Goal: Information Seeking & Learning: Learn about a topic

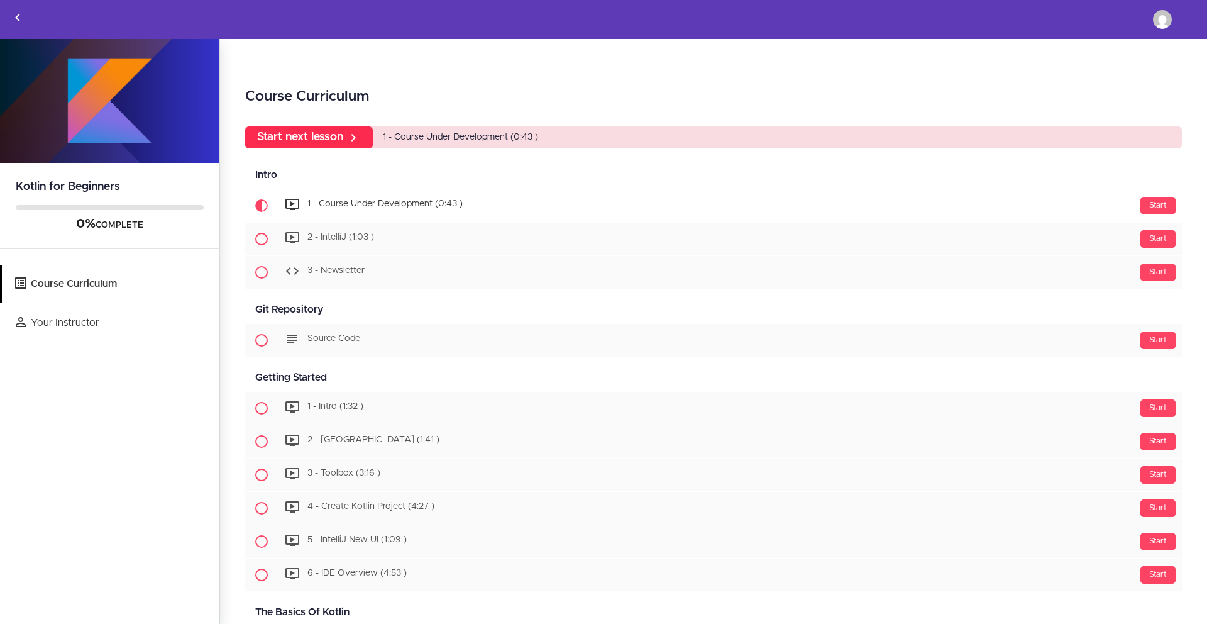
click at [341, 136] on link "Start next lesson" at bounding box center [309, 137] width 128 height 22
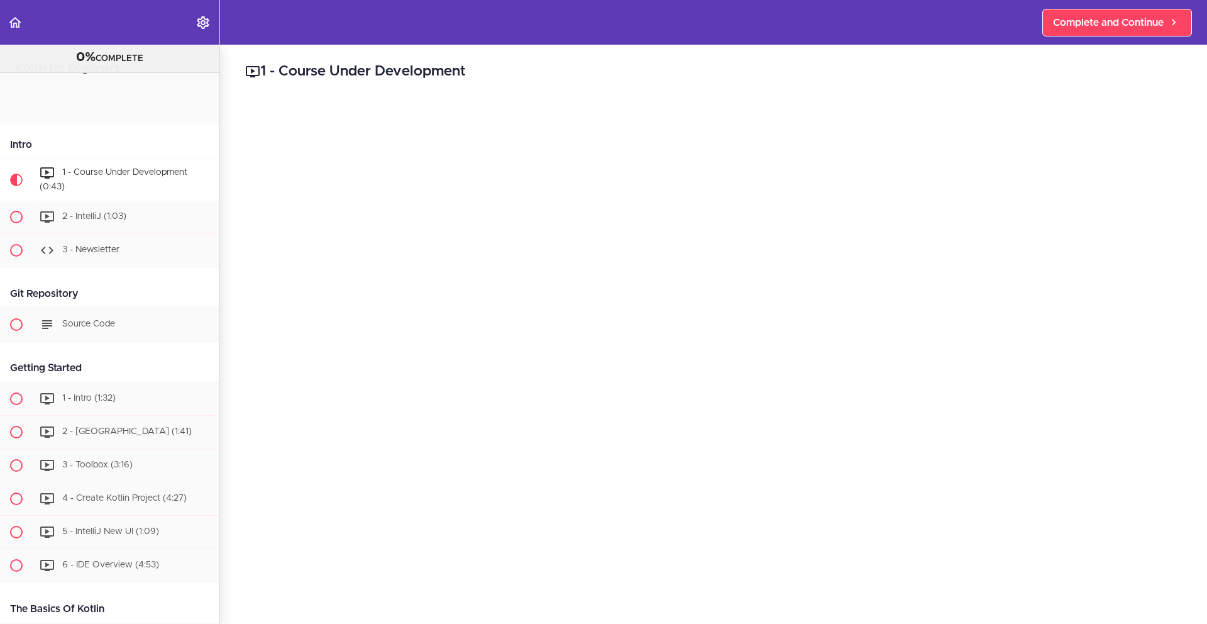
scroll to position [83, 0]
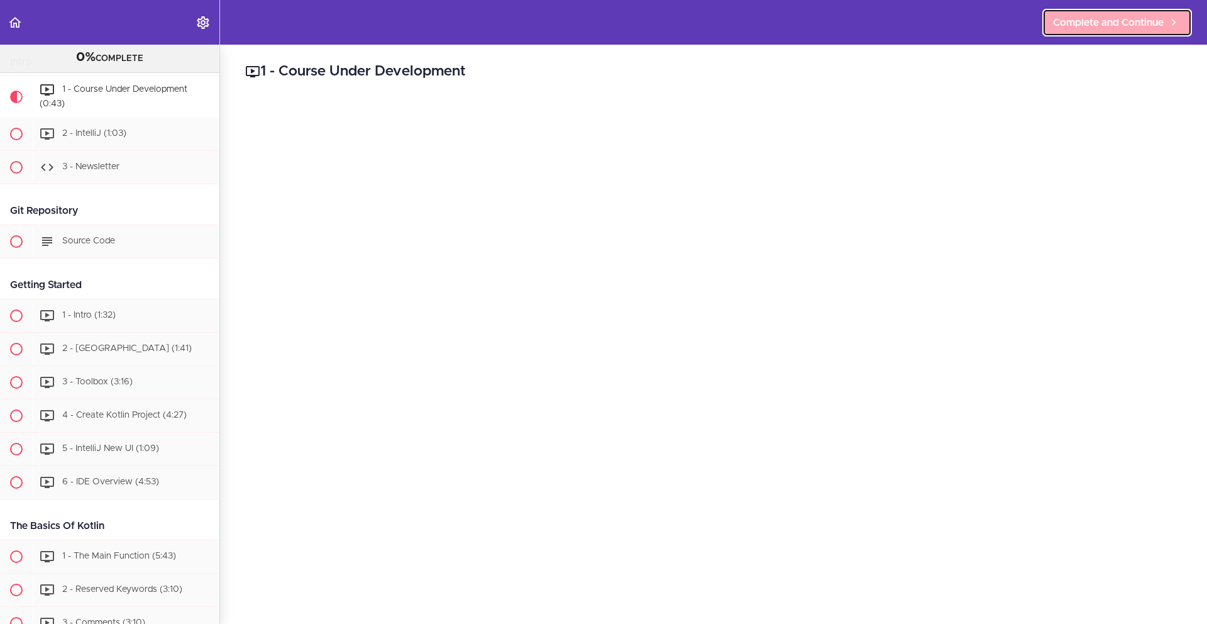
click at [1102, 18] on span "Complete and Continue" at bounding box center [1108, 22] width 111 height 15
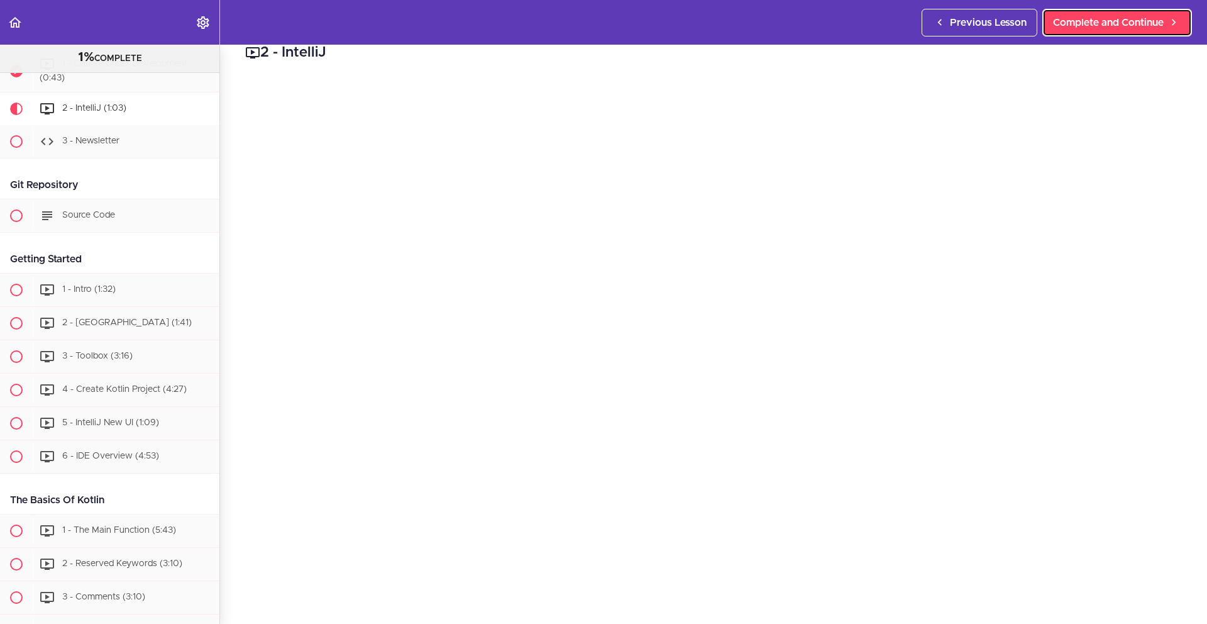
scroll to position [18, 0]
click at [1089, 21] on span "Complete and Continue" at bounding box center [1108, 22] width 111 height 15
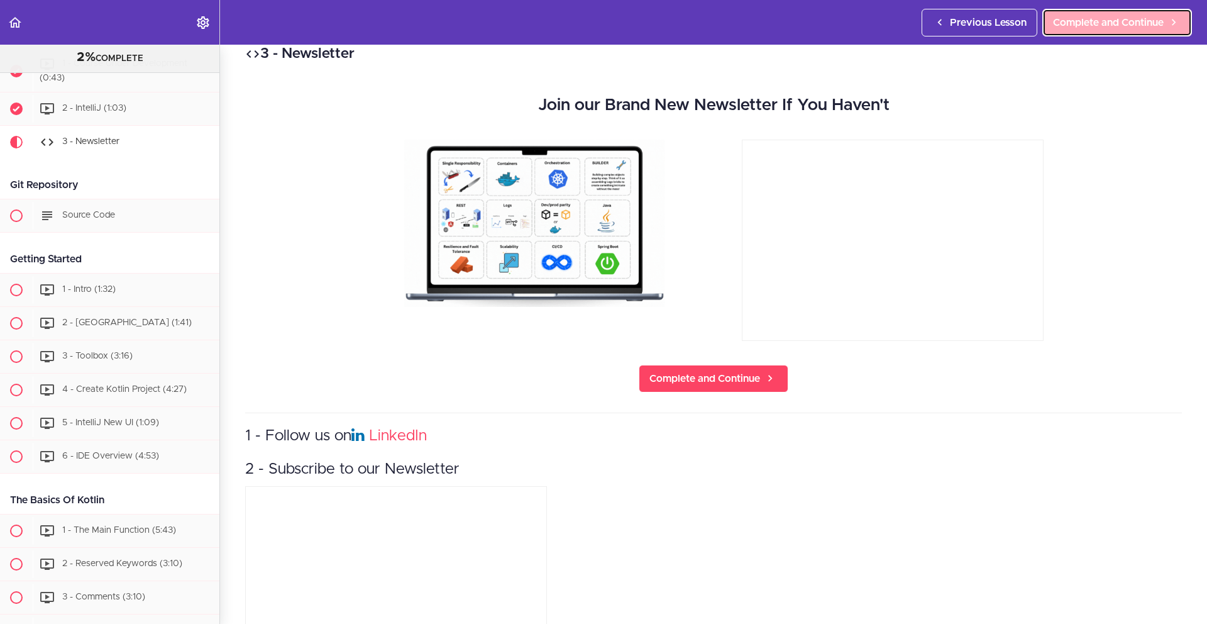
scroll to position [142, 0]
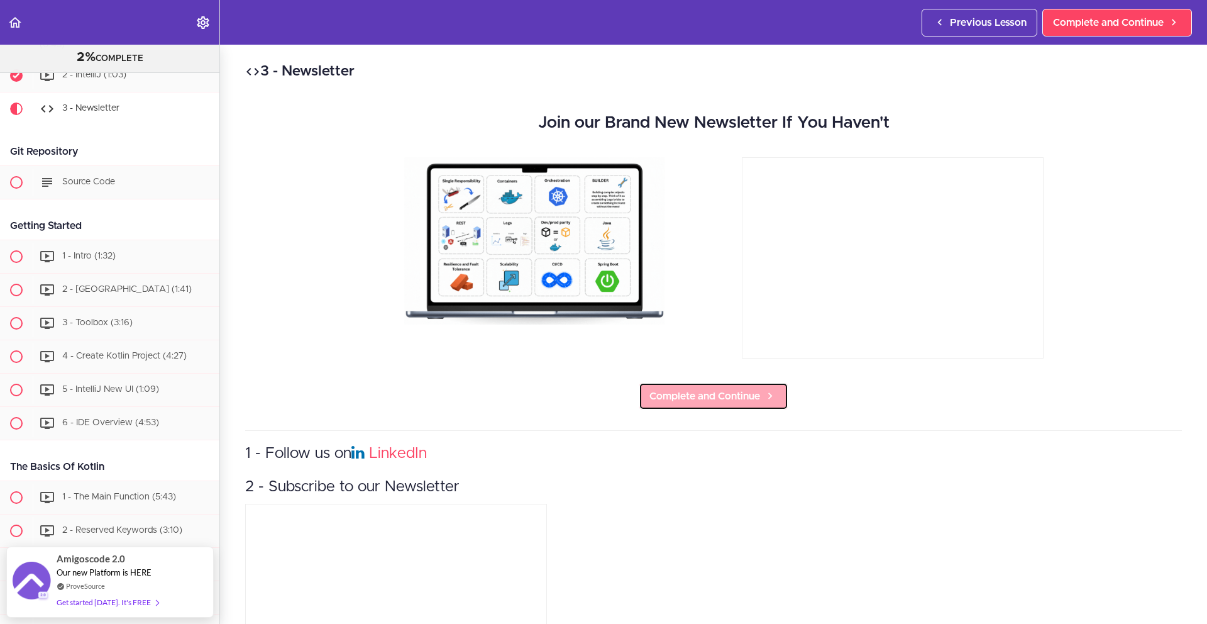
click at [708, 392] on span "Complete and Continue" at bounding box center [704, 395] width 111 height 15
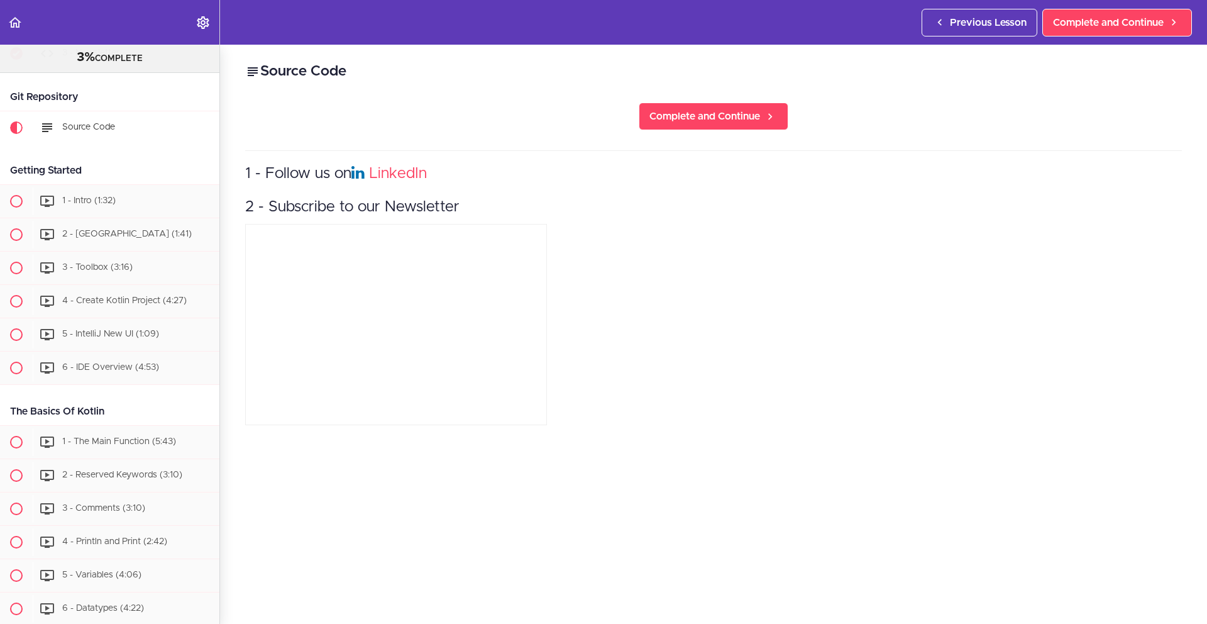
scroll to position [216, 0]
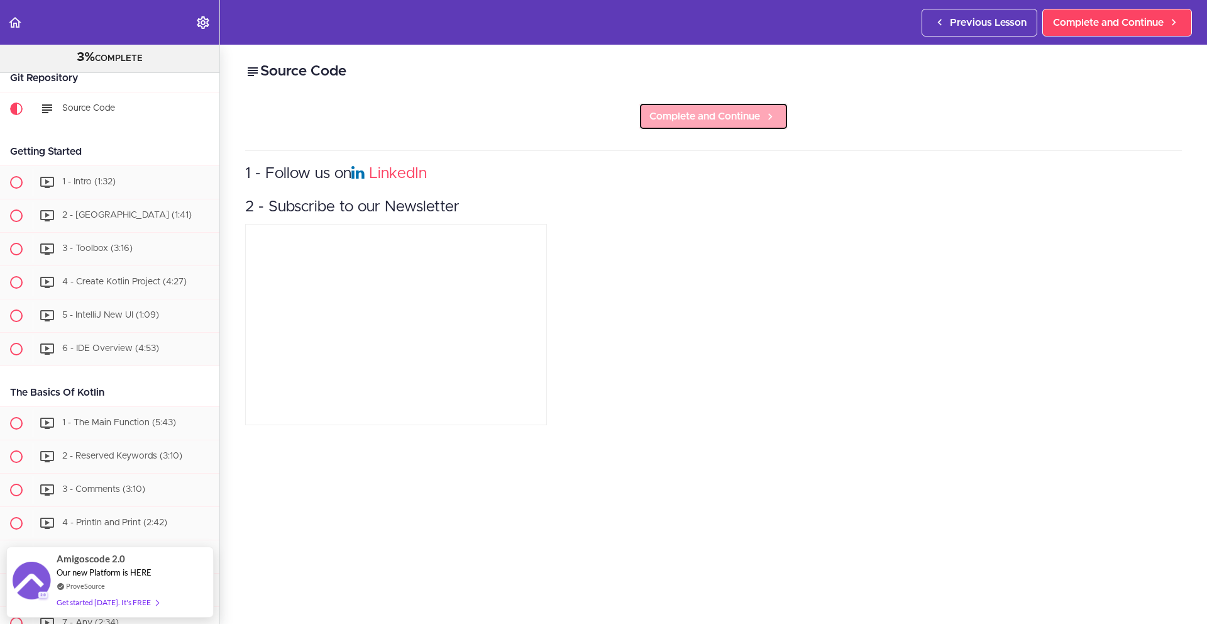
click at [721, 122] on span "Complete and Continue" at bounding box center [704, 116] width 111 height 15
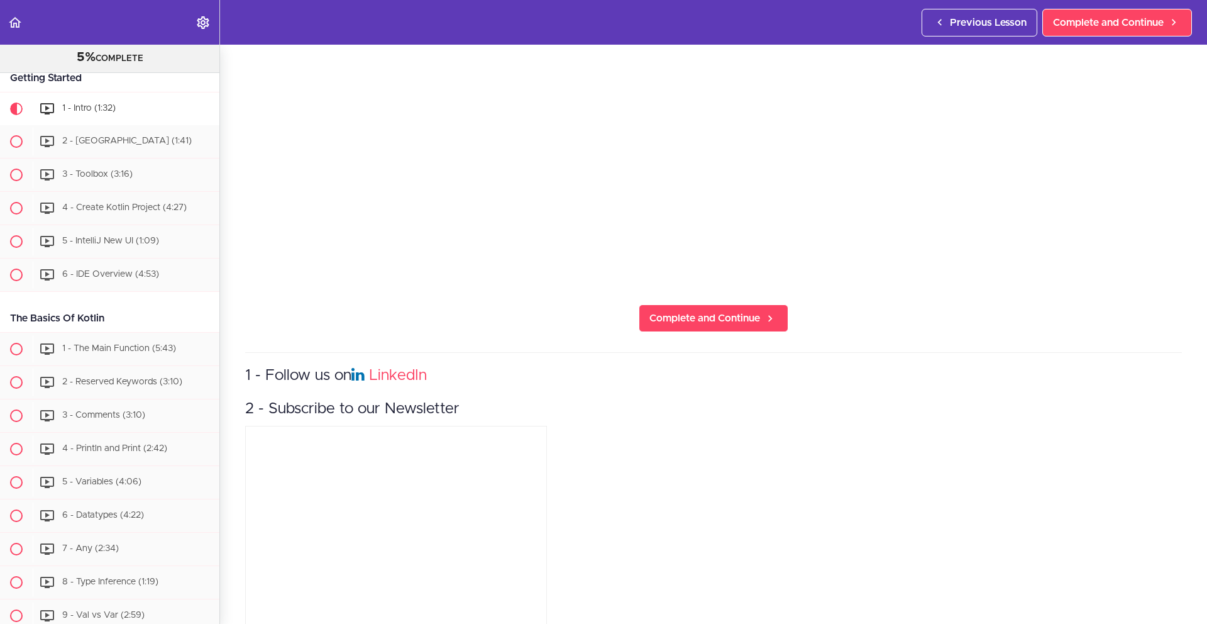
scroll to position [343, 0]
click at [715, 317] on span "Complete and Continue" at bounding box center [704, 319] width 111 height 15
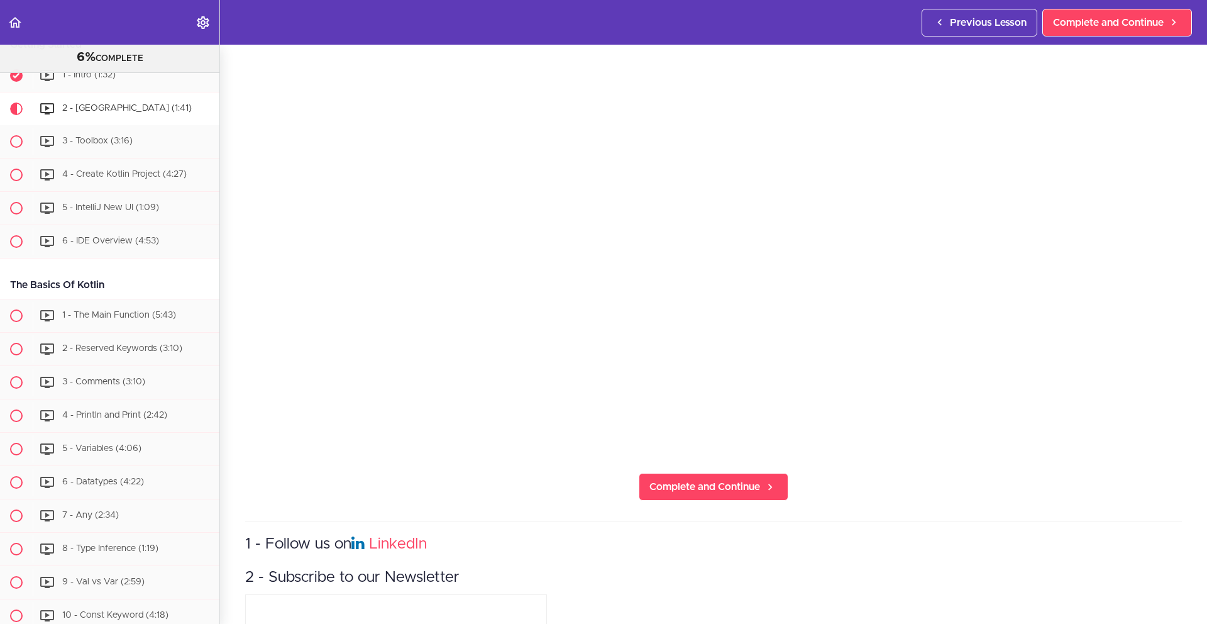
scroll to position [363, 0]
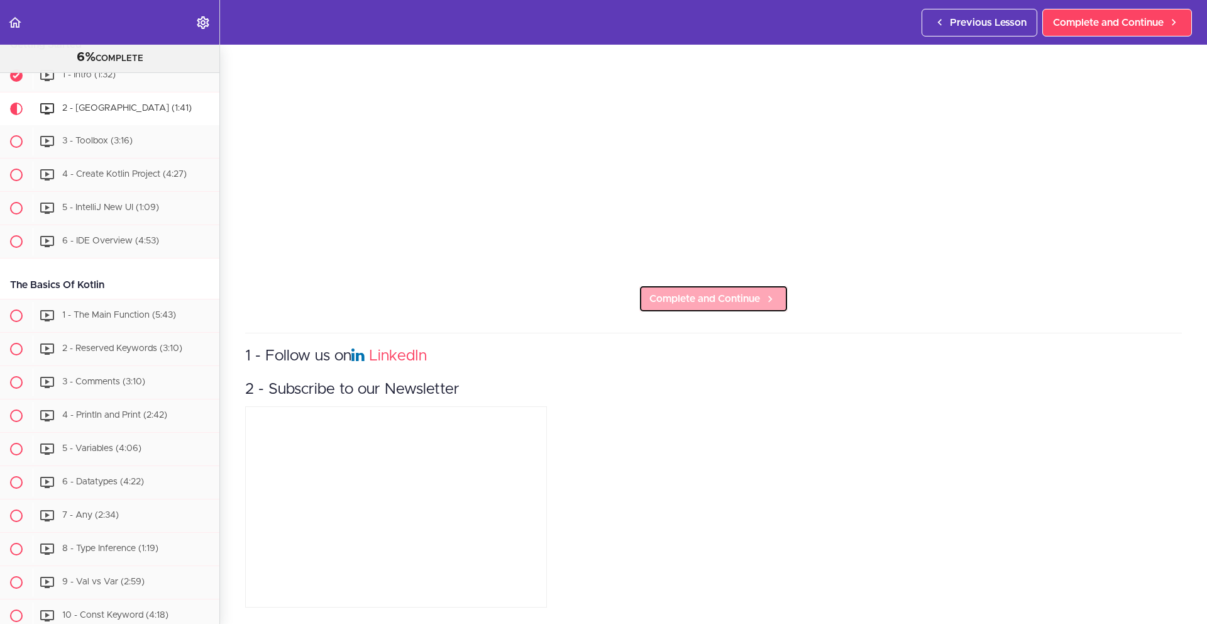
click at [715, 299] on span "Complete and Continue" at bounding box center [704, 298] width 111 height 15
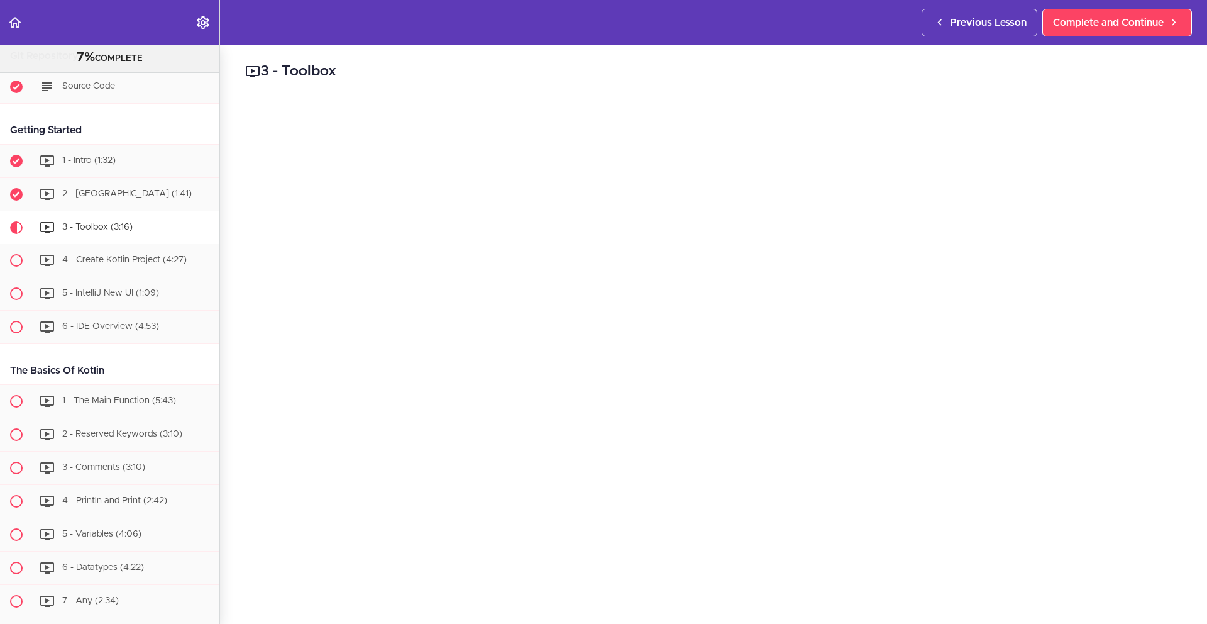
scroll to position [245, 0]
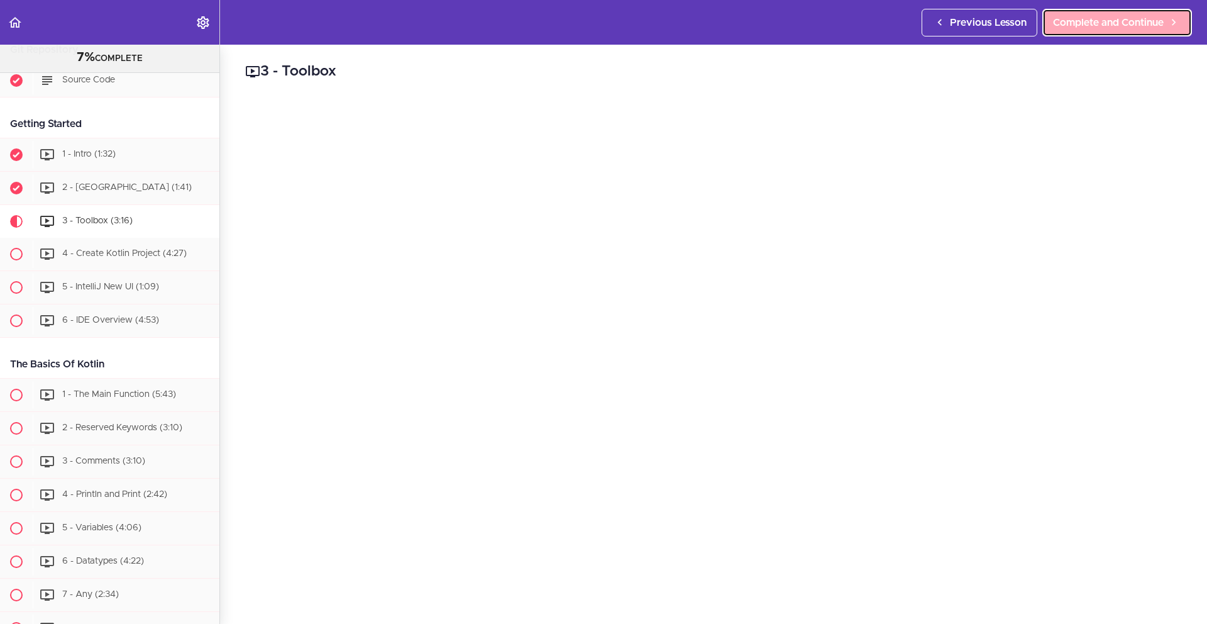
click at [1084, 21] on span "Complete and Continue" at bounding box center [1108, 22] width 111 height 15
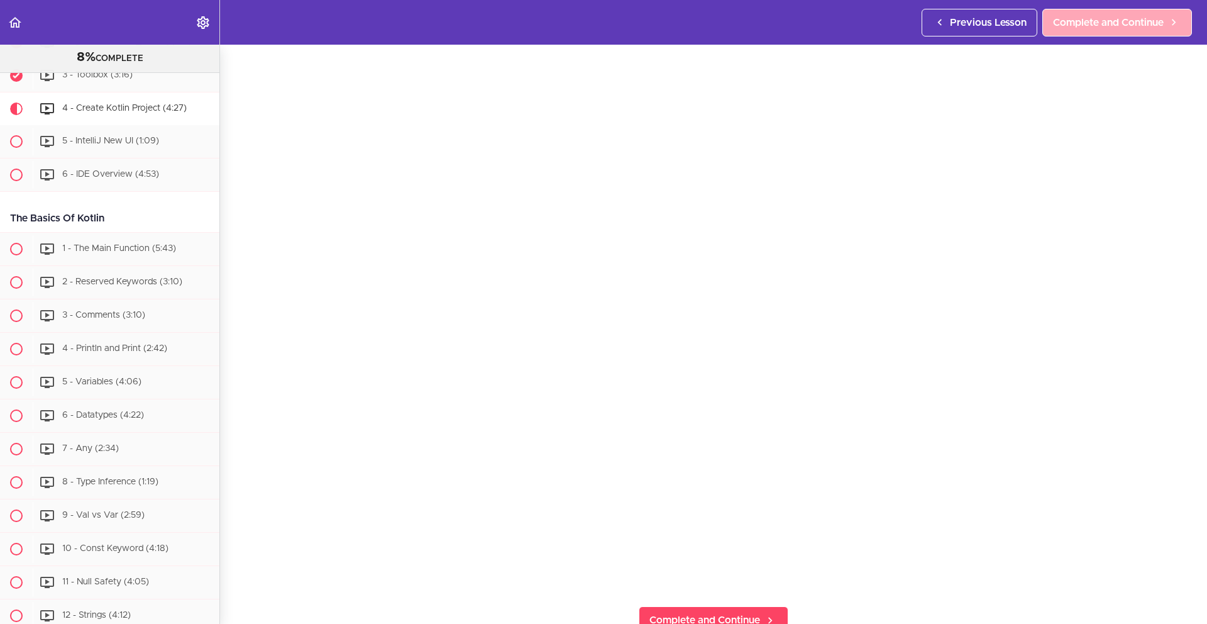
scroll to position [1, 0]
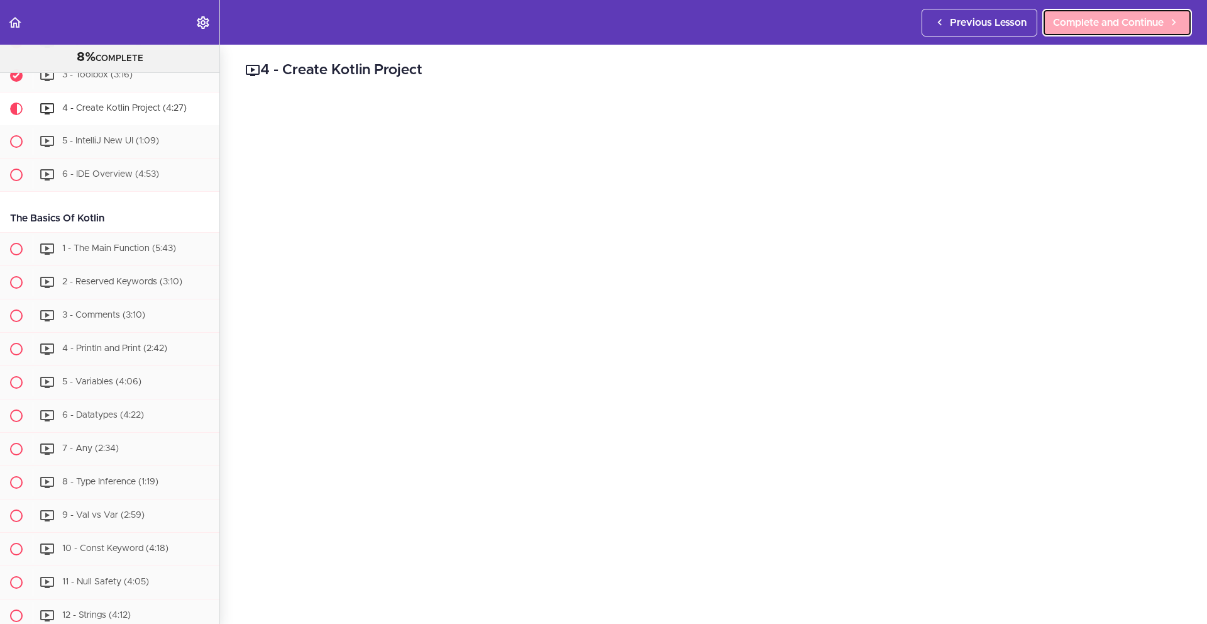
click at [1144, 20] on span "Complete and Continue" at bounding box center [1108, 22] width 111 height 15
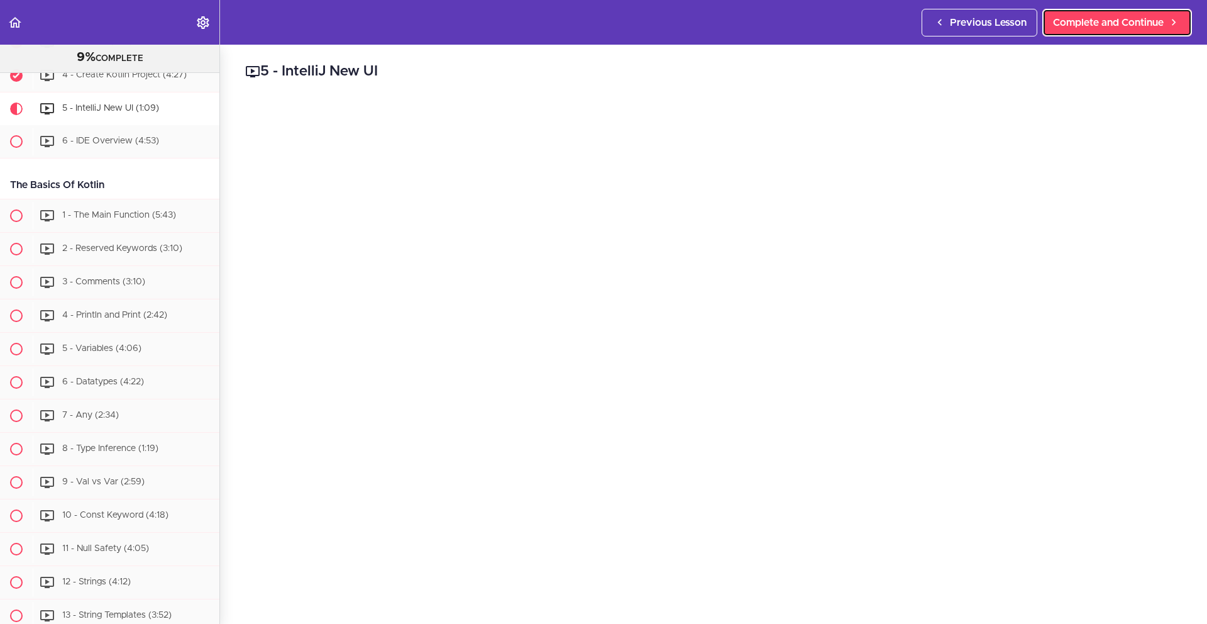
scroll to position [424, 0]
click at [1079, 21] on span "Complete and Continue" at bounding box center [1108, 22] width 111 height 15
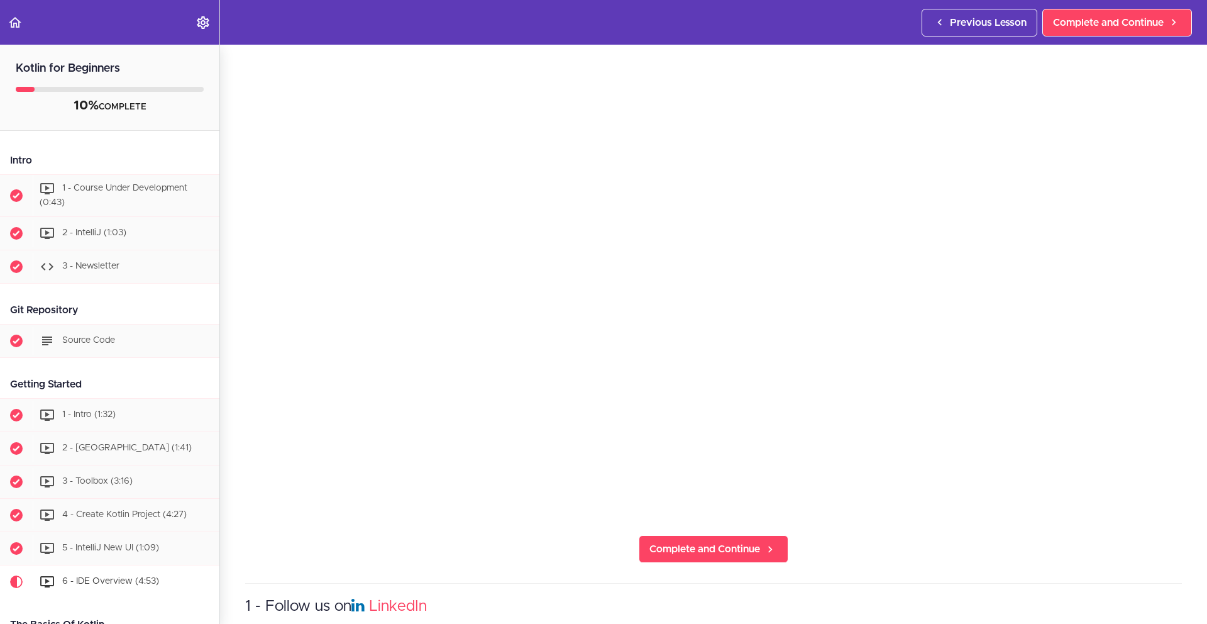
scroll to position [271, 0]
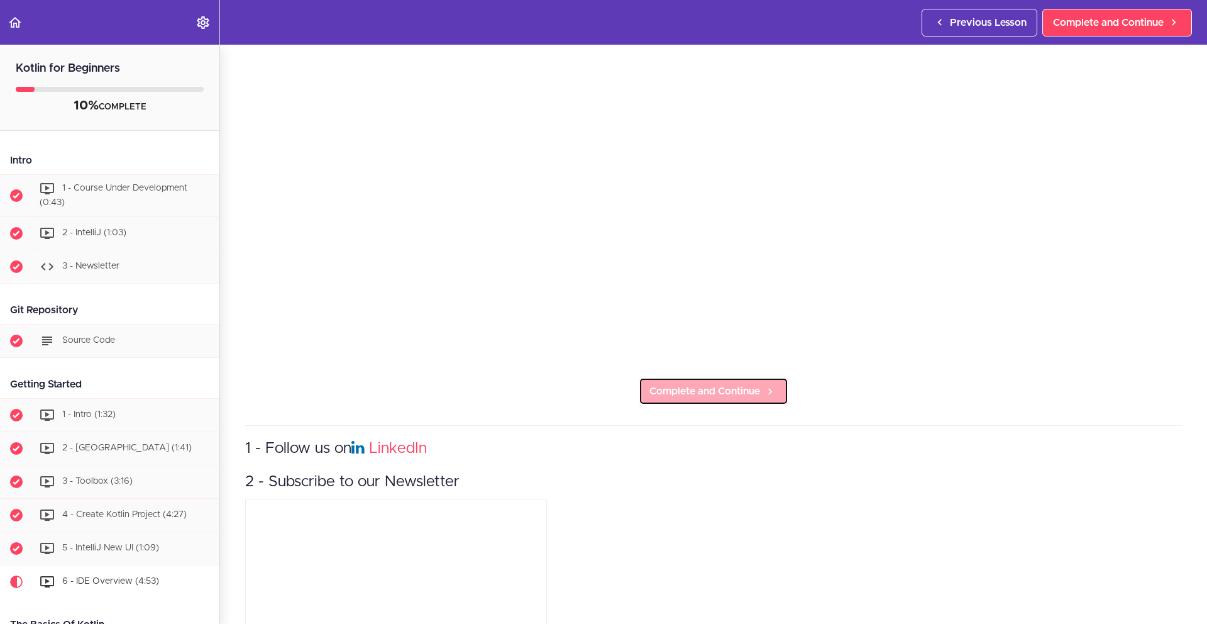
click at [673, 388] on span "Complete and Continue" at bounding box center [704, 390] width 111 height 15
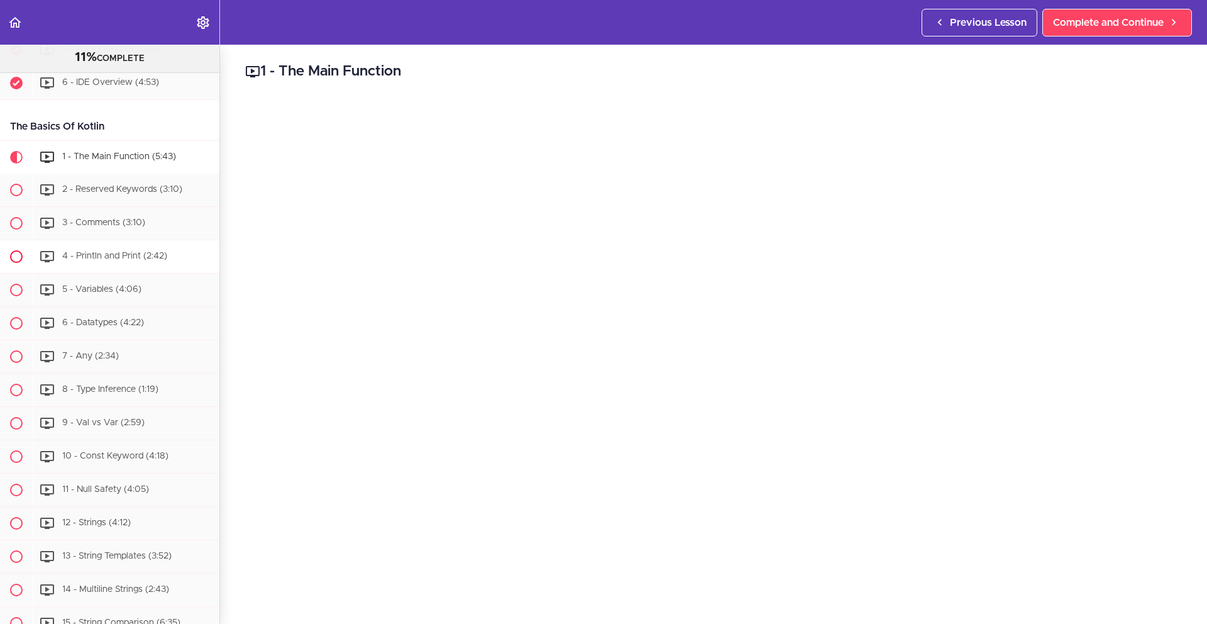
scroll to position [473, 0]
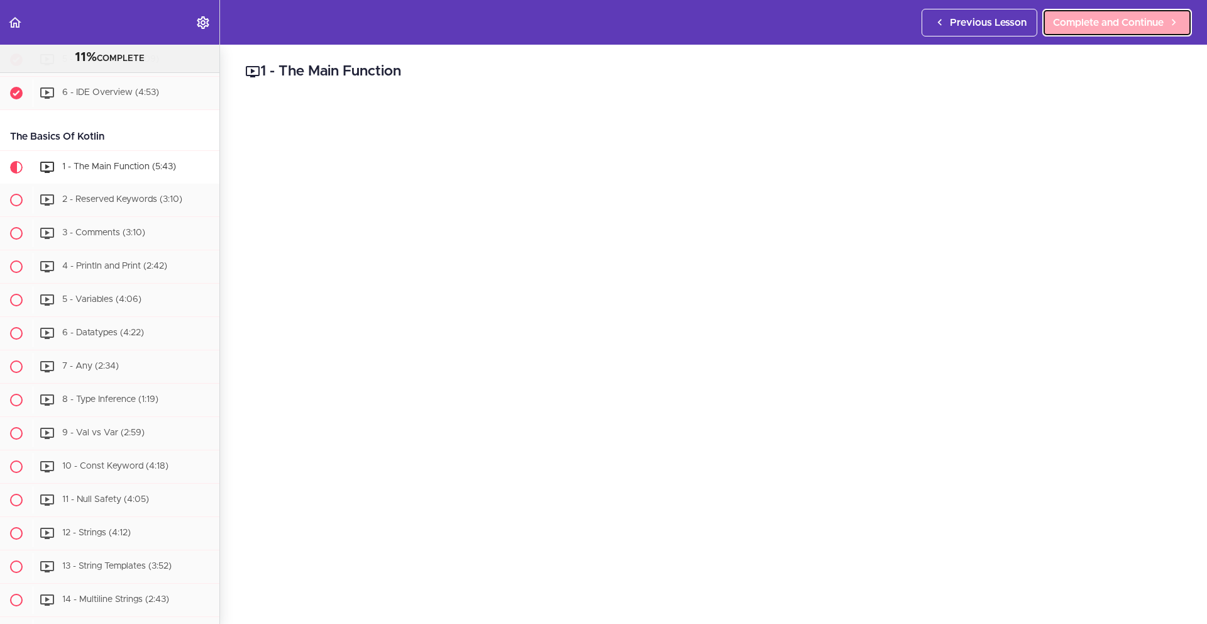
click at [1105, 30] on span "Complete and Continue" at bounding box center [1108, 22] width 111 height 15
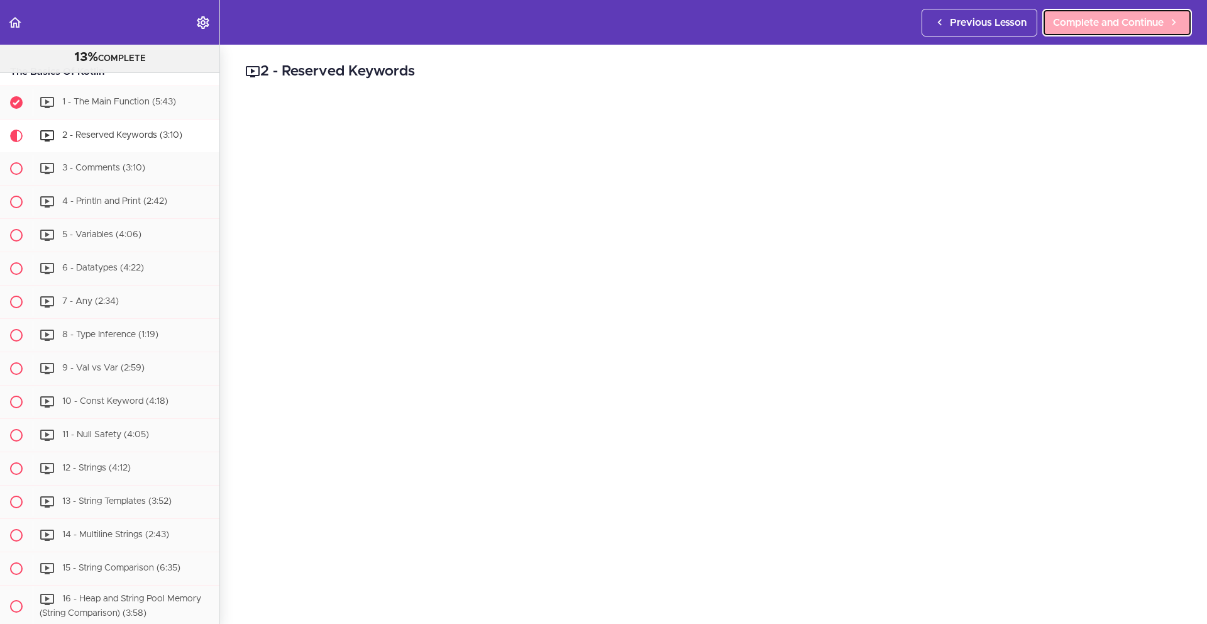
scroll to position [565, 0]
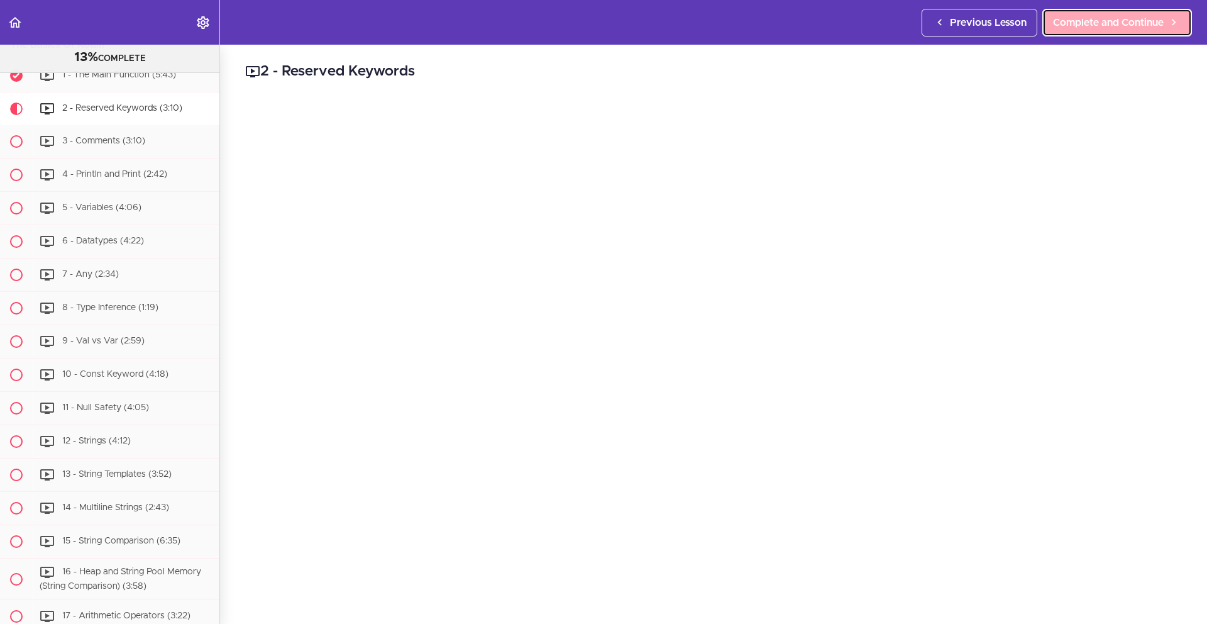
click at [1063, 25] on span "Complete and Continue" at bounding box center [1108, 22] width 111 height 15
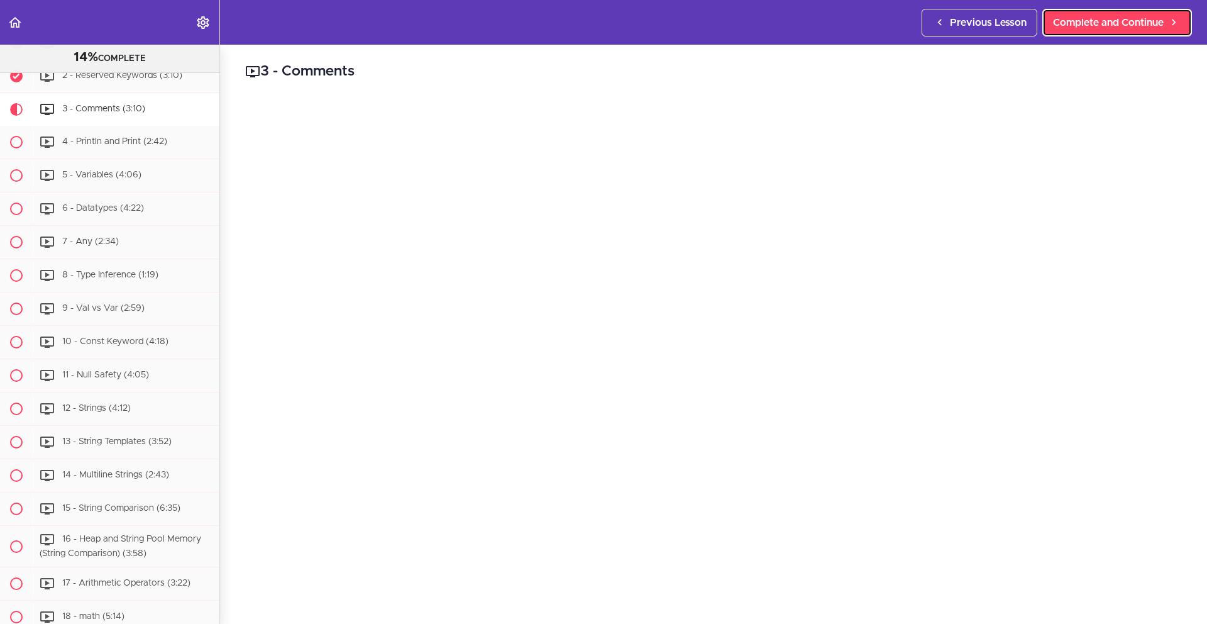
scroll to position [598, 0]
click at [1104, 28] on span "Complete and Continue" at bounding box center [1108, 22] width 111 height 15
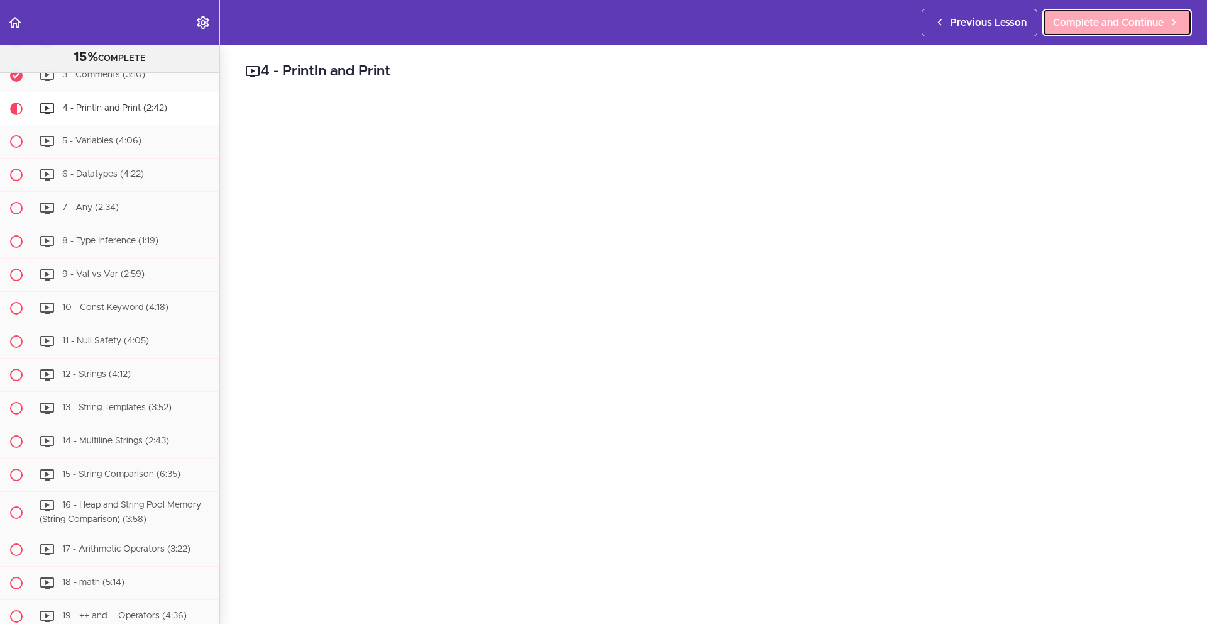
click at [1064, 26] on span "Complete and Continue" at bounding box center [1108, 22] width 111 height 15
click at [1116, 18] on span "Complete and Continue" at bounding box center [1108, 22] width 111 height 15
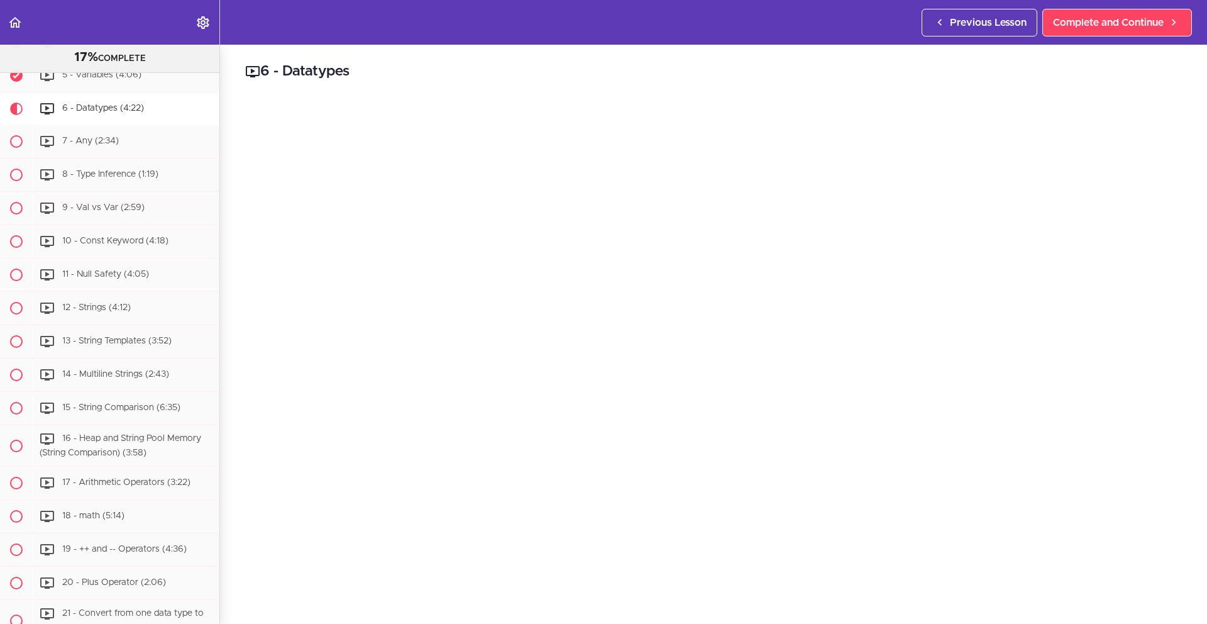
scroll to position [2, 0]
click at [1156, 21] on span "Complete and Continue" at bounding box center [1108, 22] width 111 height 15
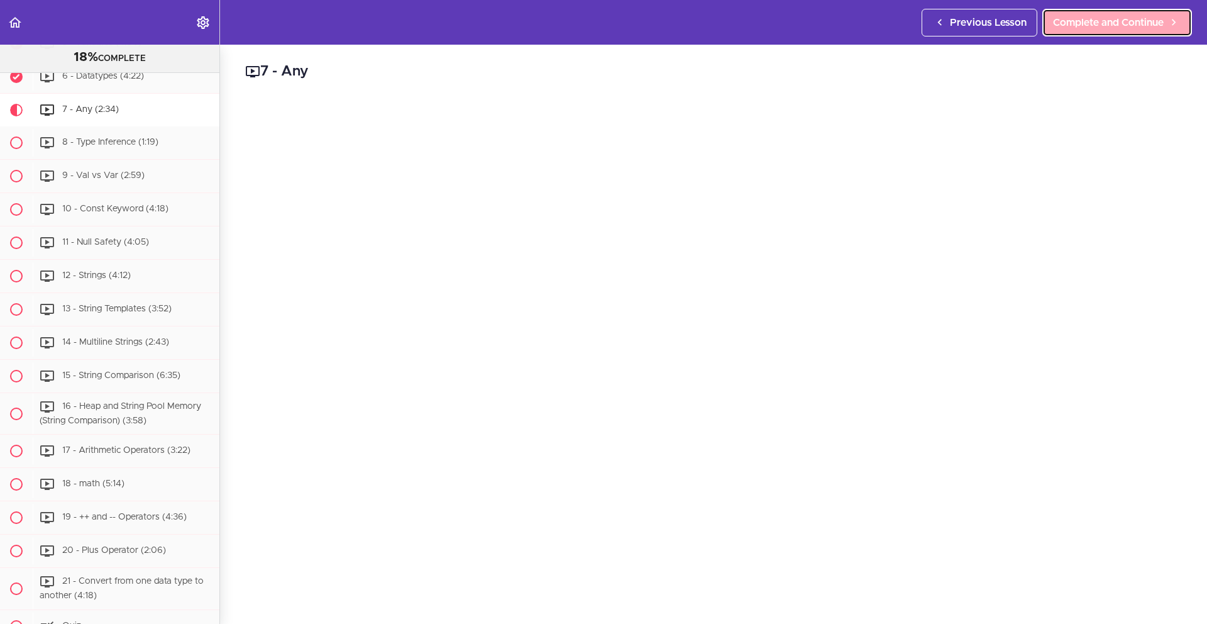
scroll to position [731, 0]
click at [1156, 21] on span "Complete and Continue" at bounding box center [1108, 22] width 111 height 15
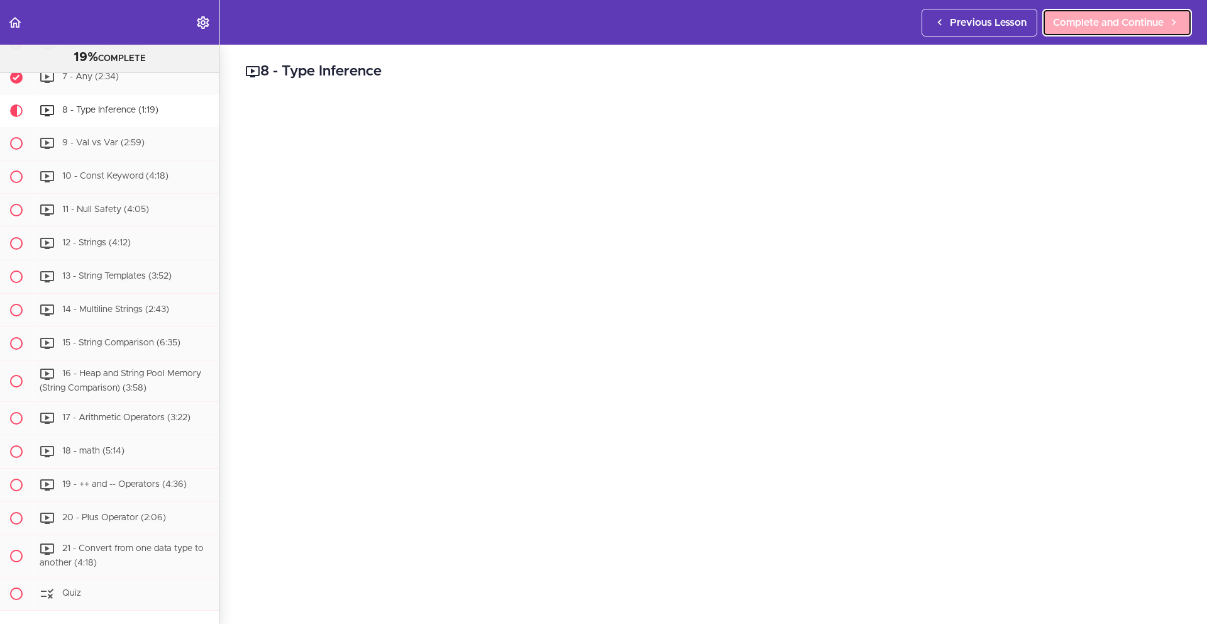
scroll to position [764, 0]
click at [1118, 17] on span "Complete and Continue" at bounding box center [1108, 22] width 111 height 15
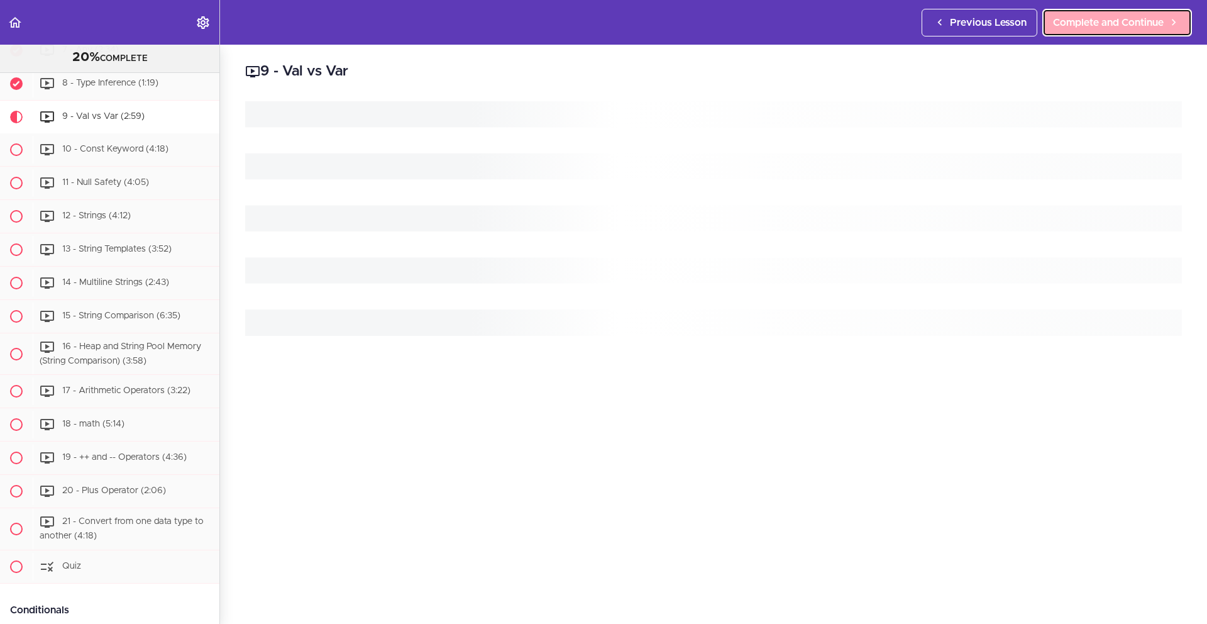
scroll to position [798, 0]
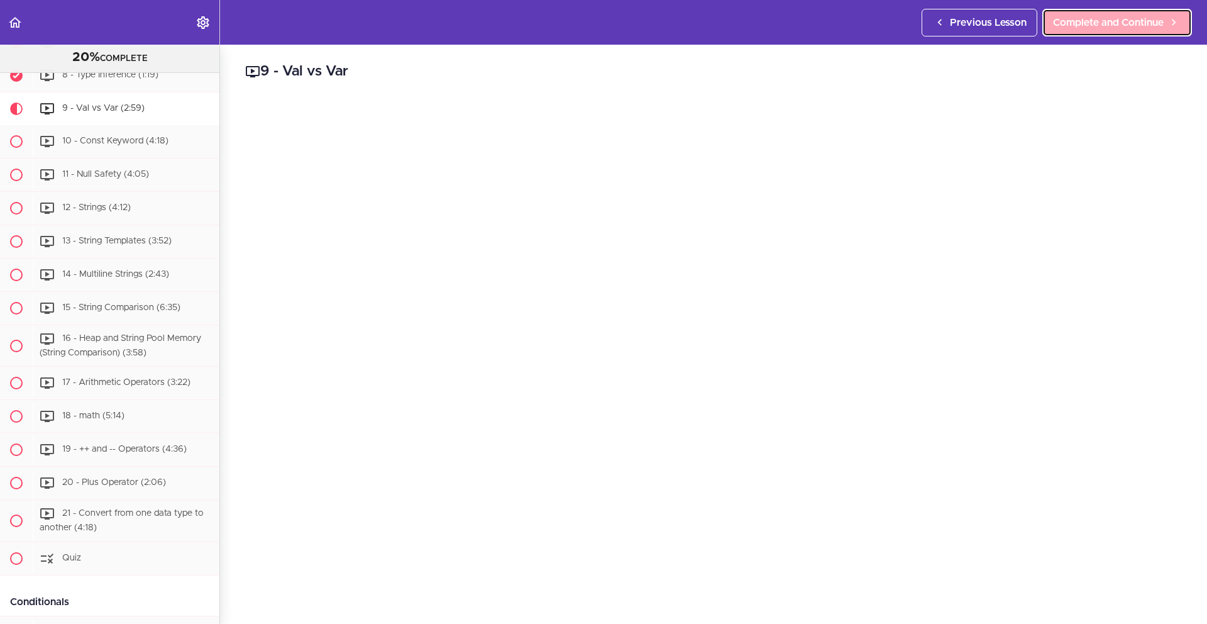
click at [1054, 31] on link "Complete and Continue" at bounding box center [1117, 23] width 150 height 28
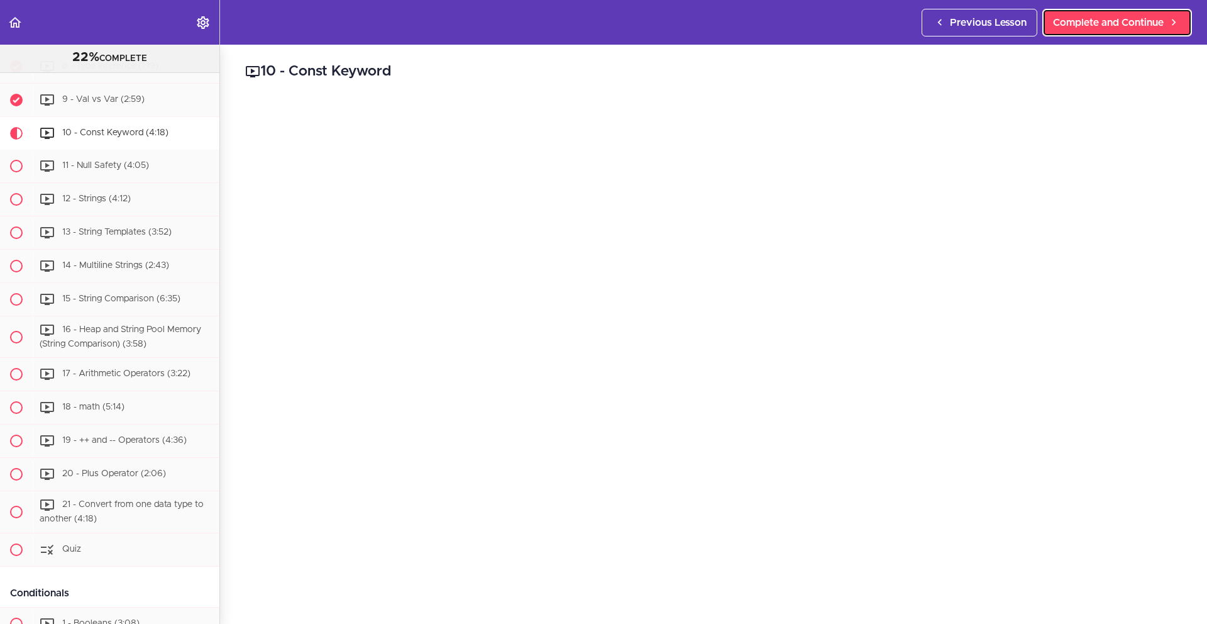
scroll to position [831, 0]
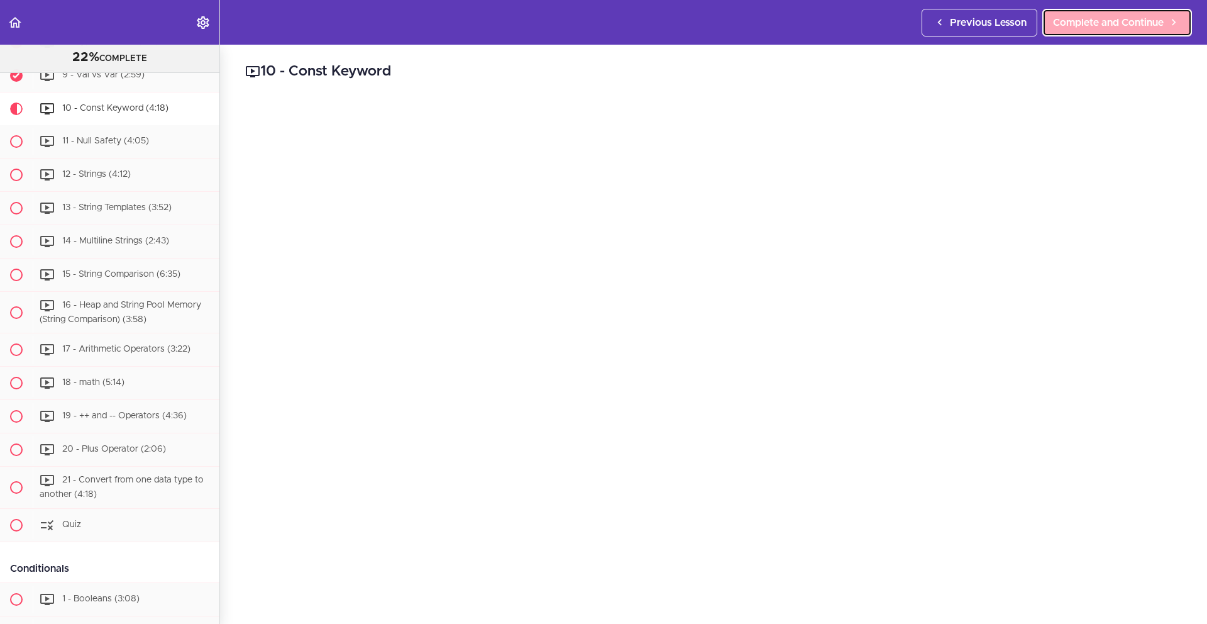
click at [1147, 21] on span "Complete and Continue" at bounding box center [1108, 22] width 111 height 15
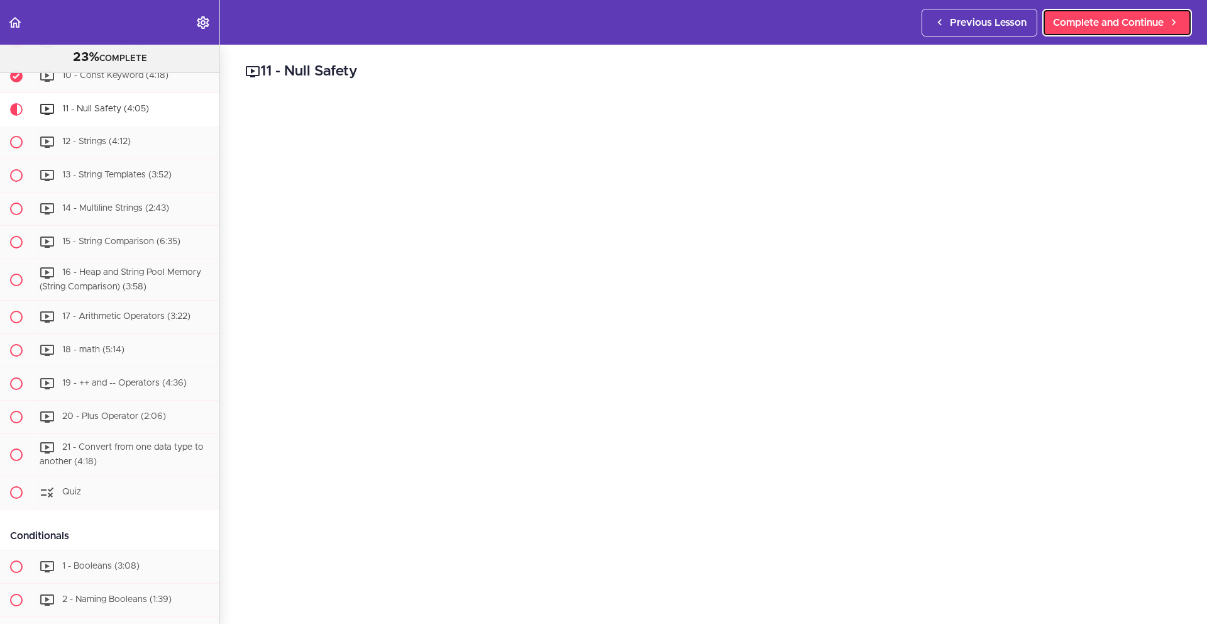
scroll to position [864, 0]
click at [1086, 29] on span "Complete and Continue" at bounding box center [1108, 22] width 111 height 15
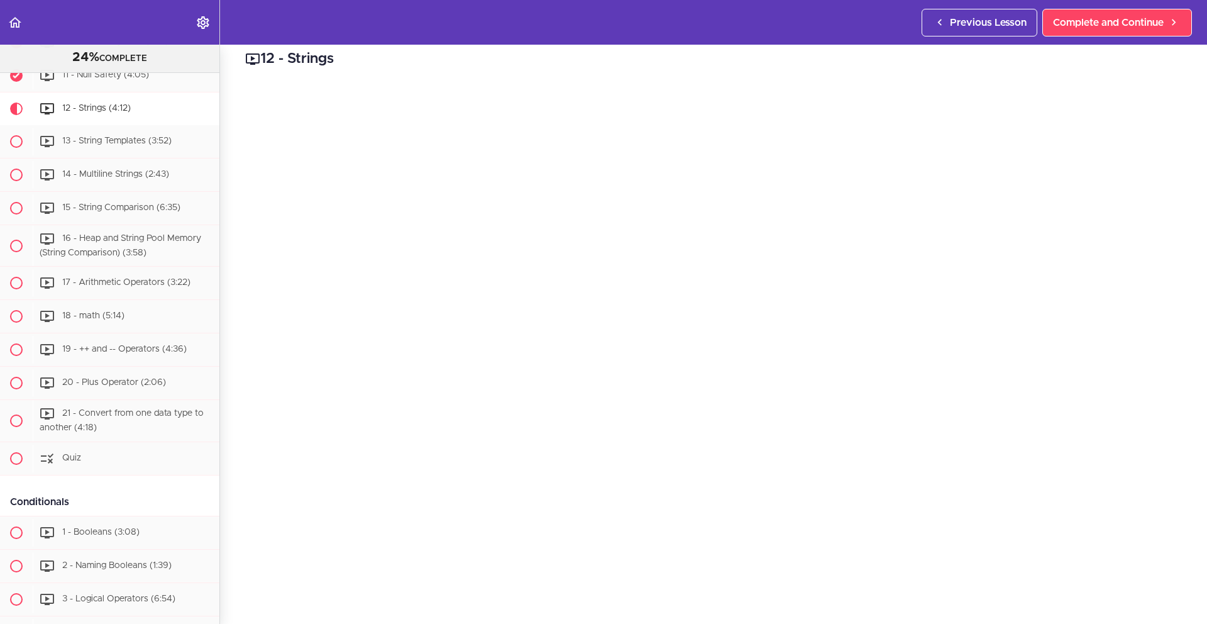
scroll to position [9, 0]
click at [1088, 20] on span "Complete and Continue" at bounding box center [1108, 22] width 111 height 15
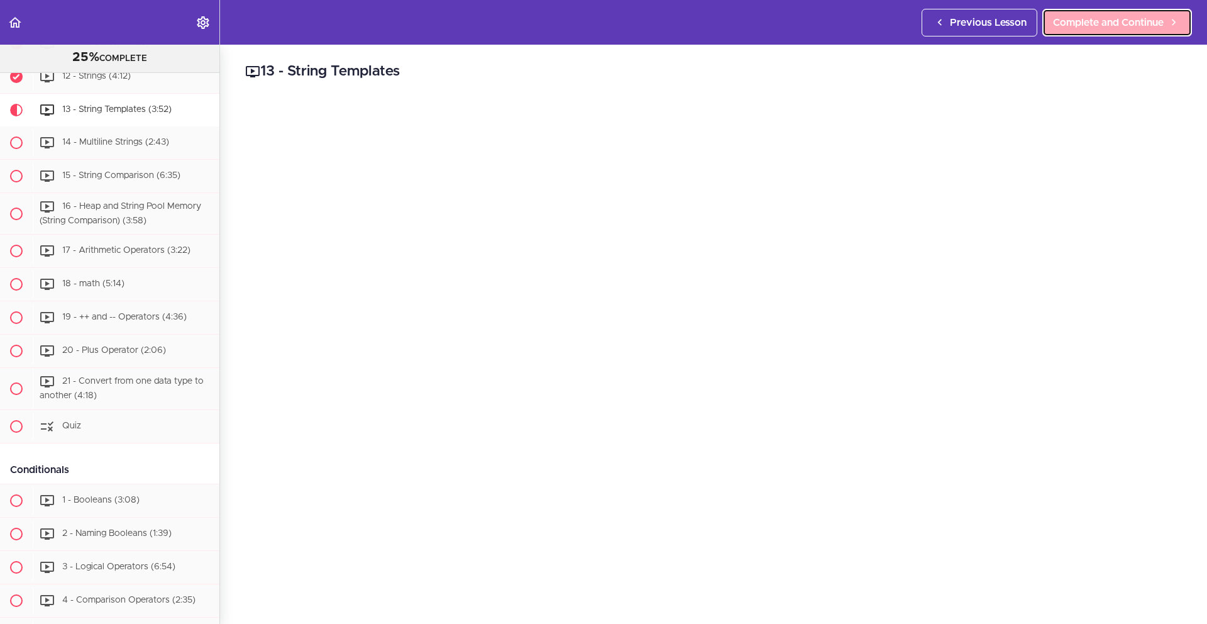
scroll to position [931, 0]
click at [1088, 20] on span "Complete and Continue" at bounding box center [1108, 22] width 111 height 15
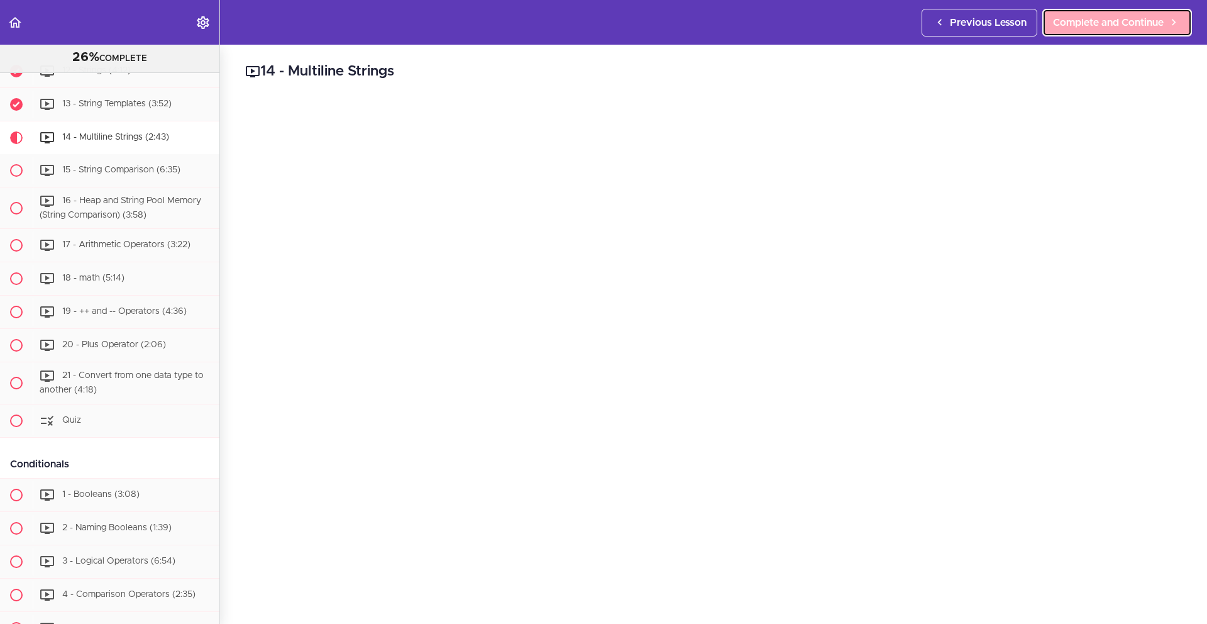
scroll to position [964, 0]
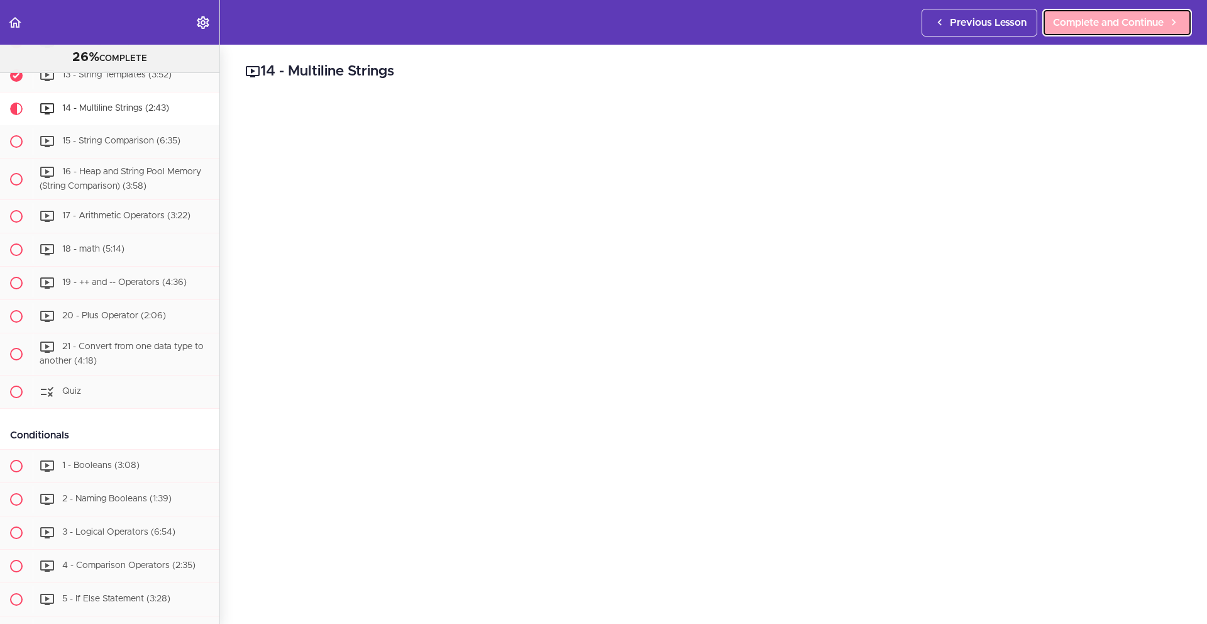
click at [1140, 23] on span "Complete and Continue" at bounding box center [1108, 22] width 111 height 15
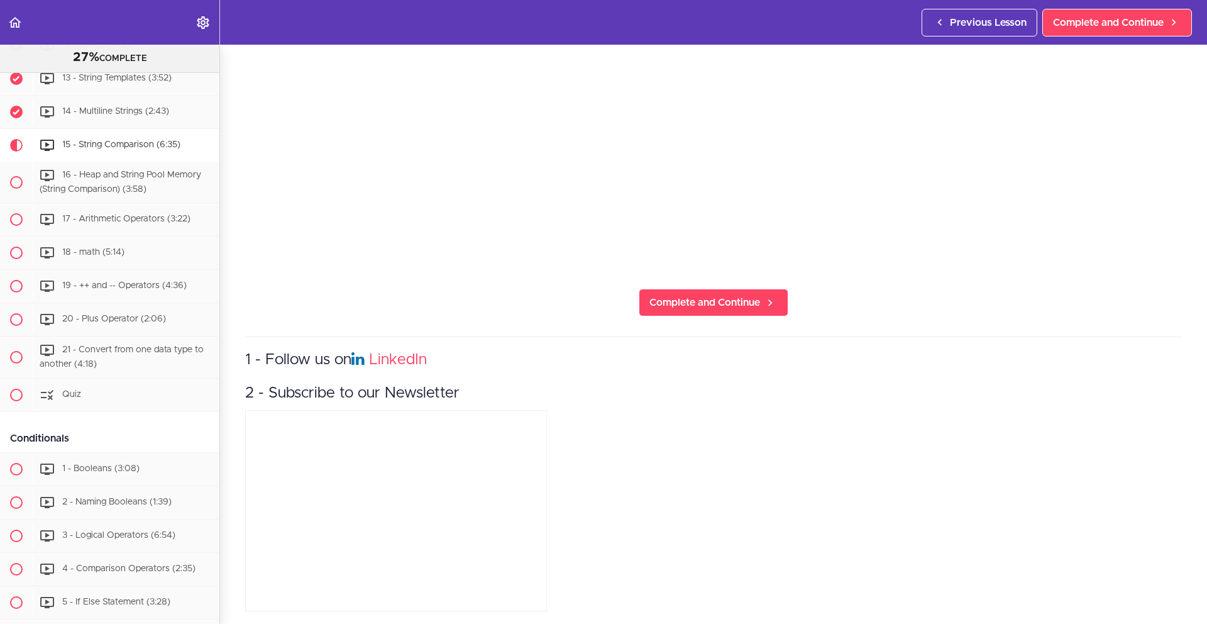
scroll to position [363, 0]
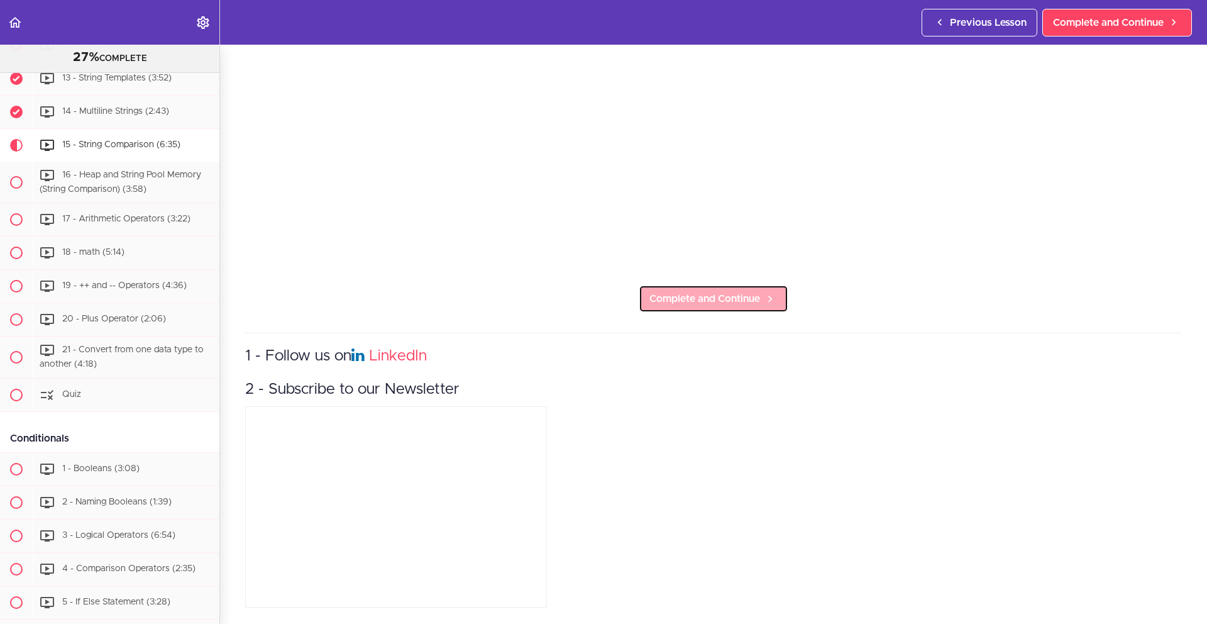
click at [700, 296] on span "Complete and Continue" at bounding box center [704, 298] width 111 height 15
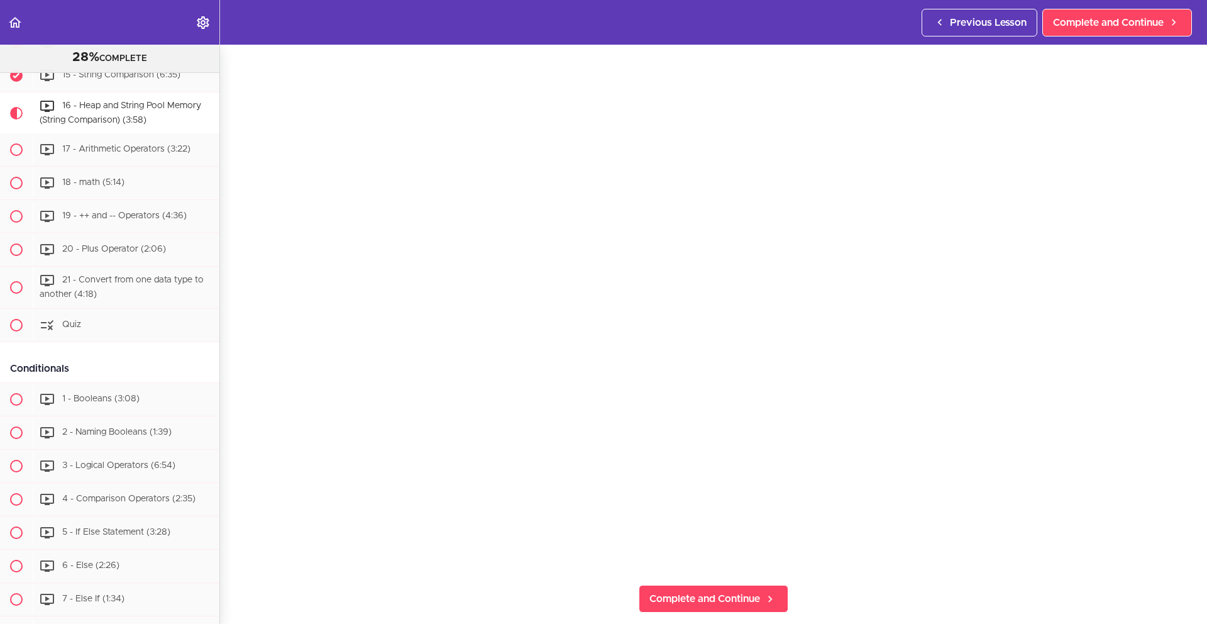
scroll to position [80, 0]
click at [700, 581] on span "Complete and Continue" at bounding box center [704, 582] width 111 height 15
